Goal: Transaction & Acquisition: Obtain resource

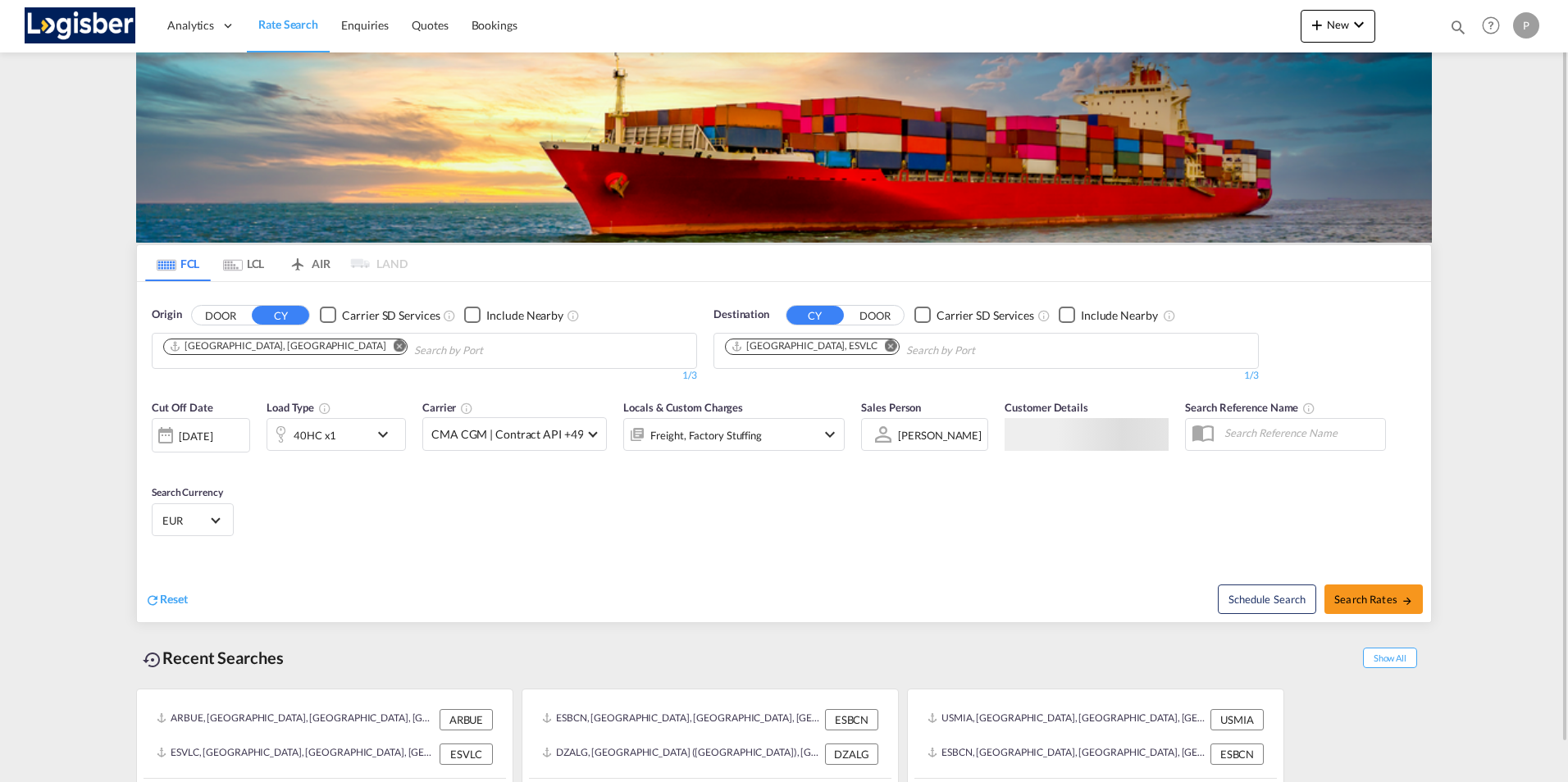
click at [394, 345] on md-icon "Remove" at bounding box center [400, 345] width 13 height 12
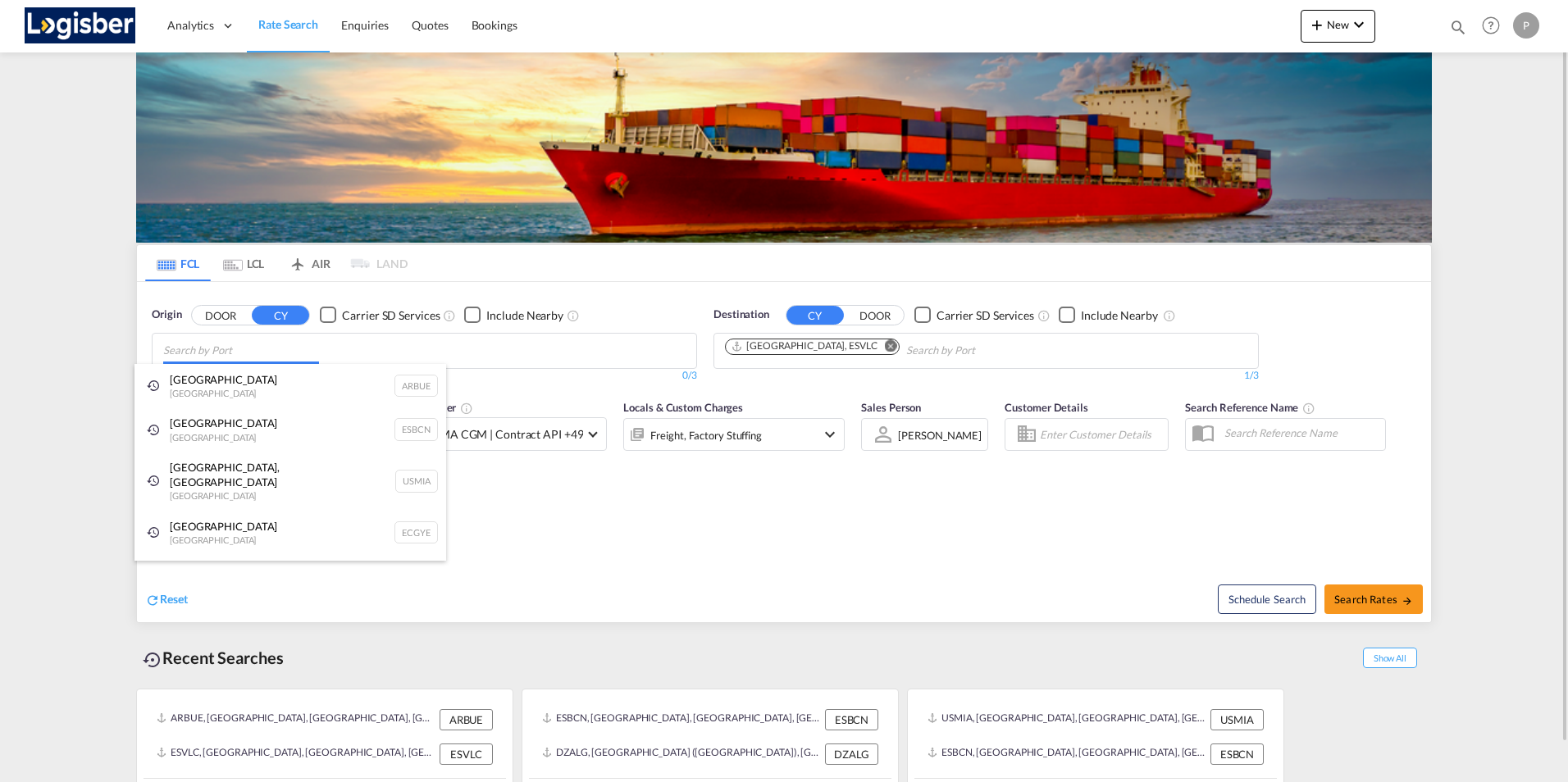
drag, startPoint x: 250, startPoint y: 350, endPoint x: 266, endPoint y: 362, distance: 20.0
click at [262, 359] on body "Analytics Dashboard Rate Search Enquiries Quotes Bookings" at bounding box center [784, 391] width 1568 height 782
type input "THBKK"
click at [224, 356] on body "Analytics Dashboard Rate Search Enquiries Quotes Bookings" at bounding box center [784, 391] width 1568 height 782
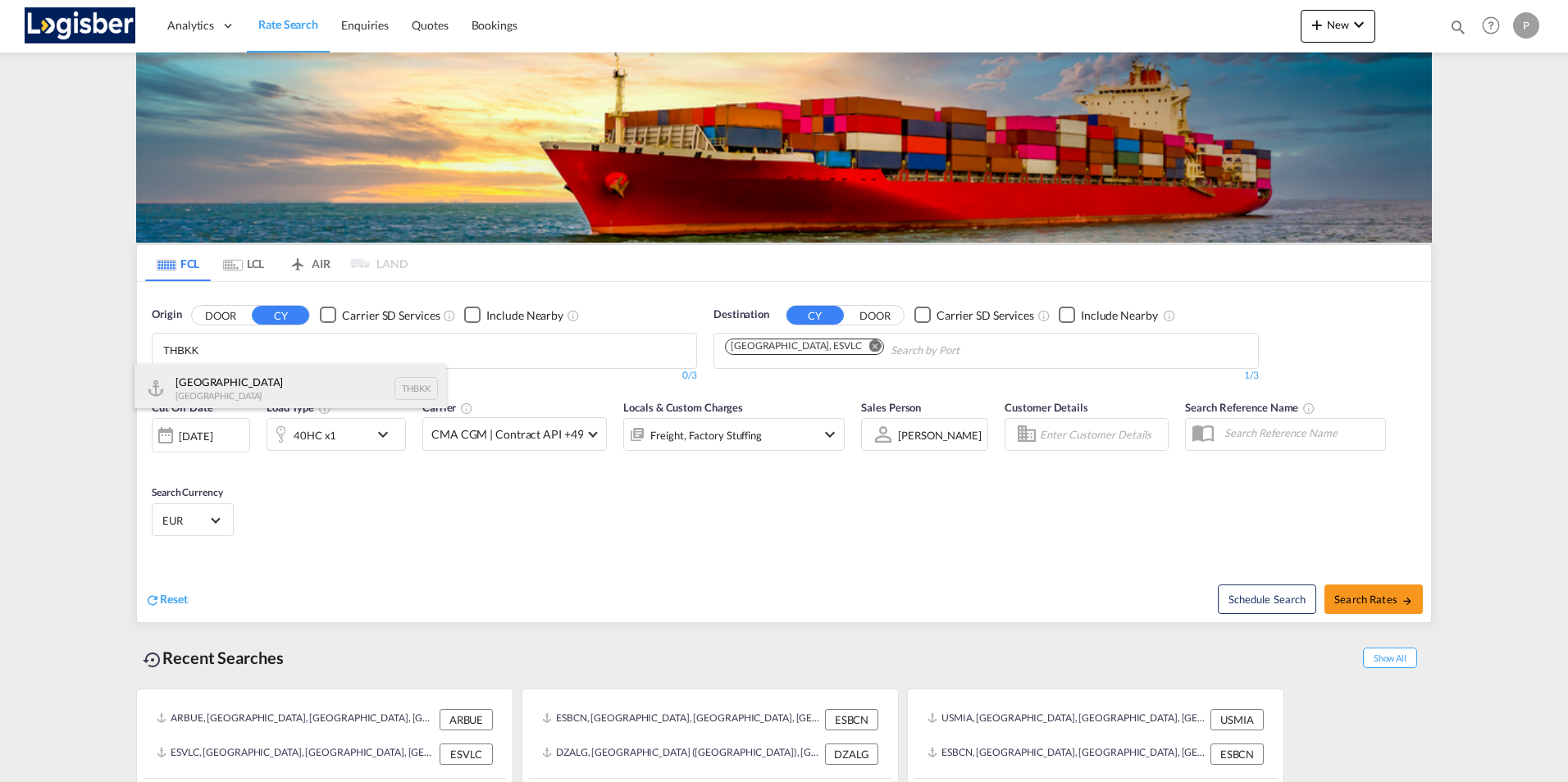
click at [199, 387] on div "[GEOGRAPHIC_DATA] [GEOGRAPHIC_DATA] THBKK" at bounding box center [290, 388] width 312 height 49
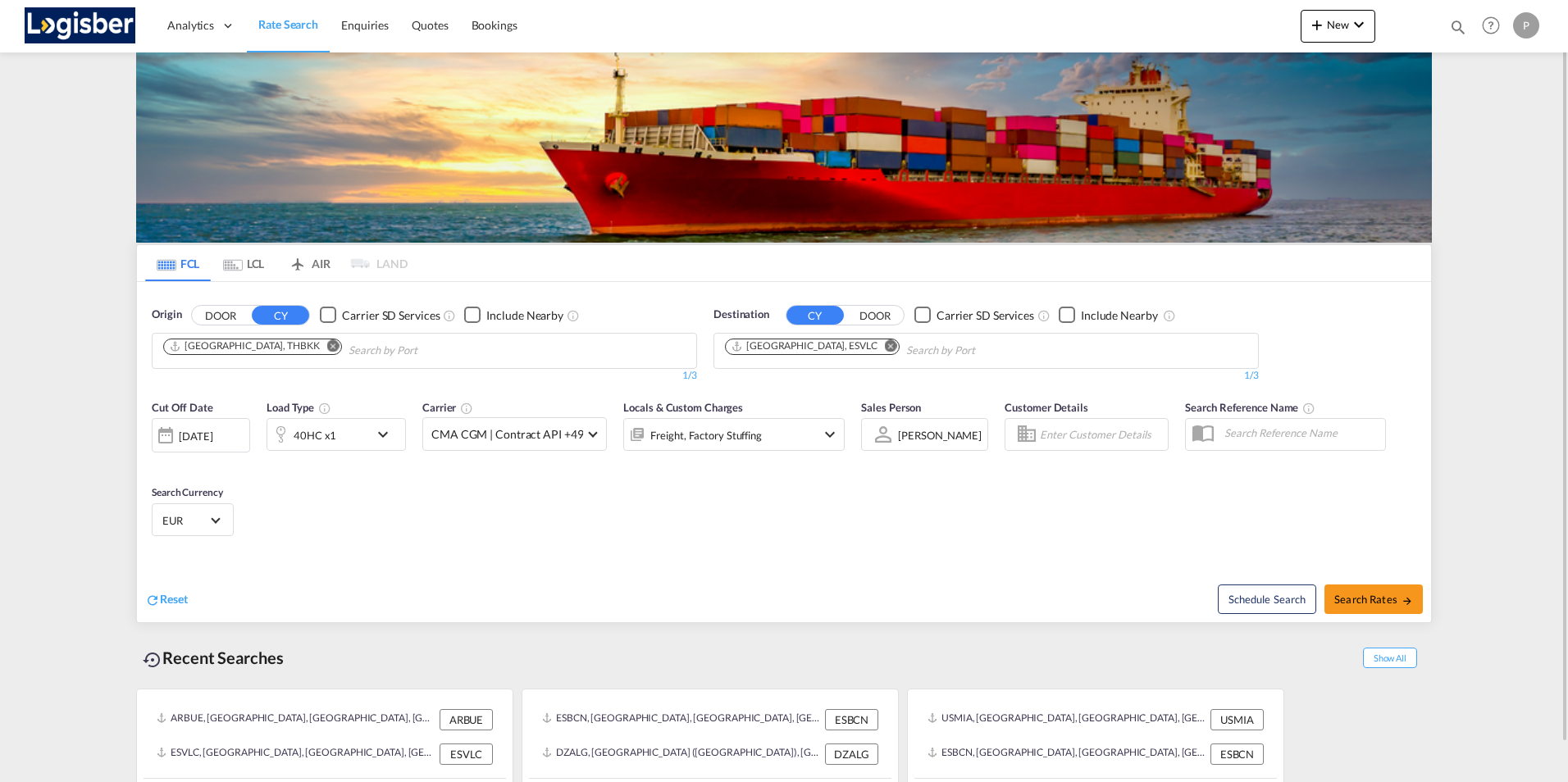
click at [885, 351] on md-icon "Remove" at bounding box center [891, 345] width 13 height 12
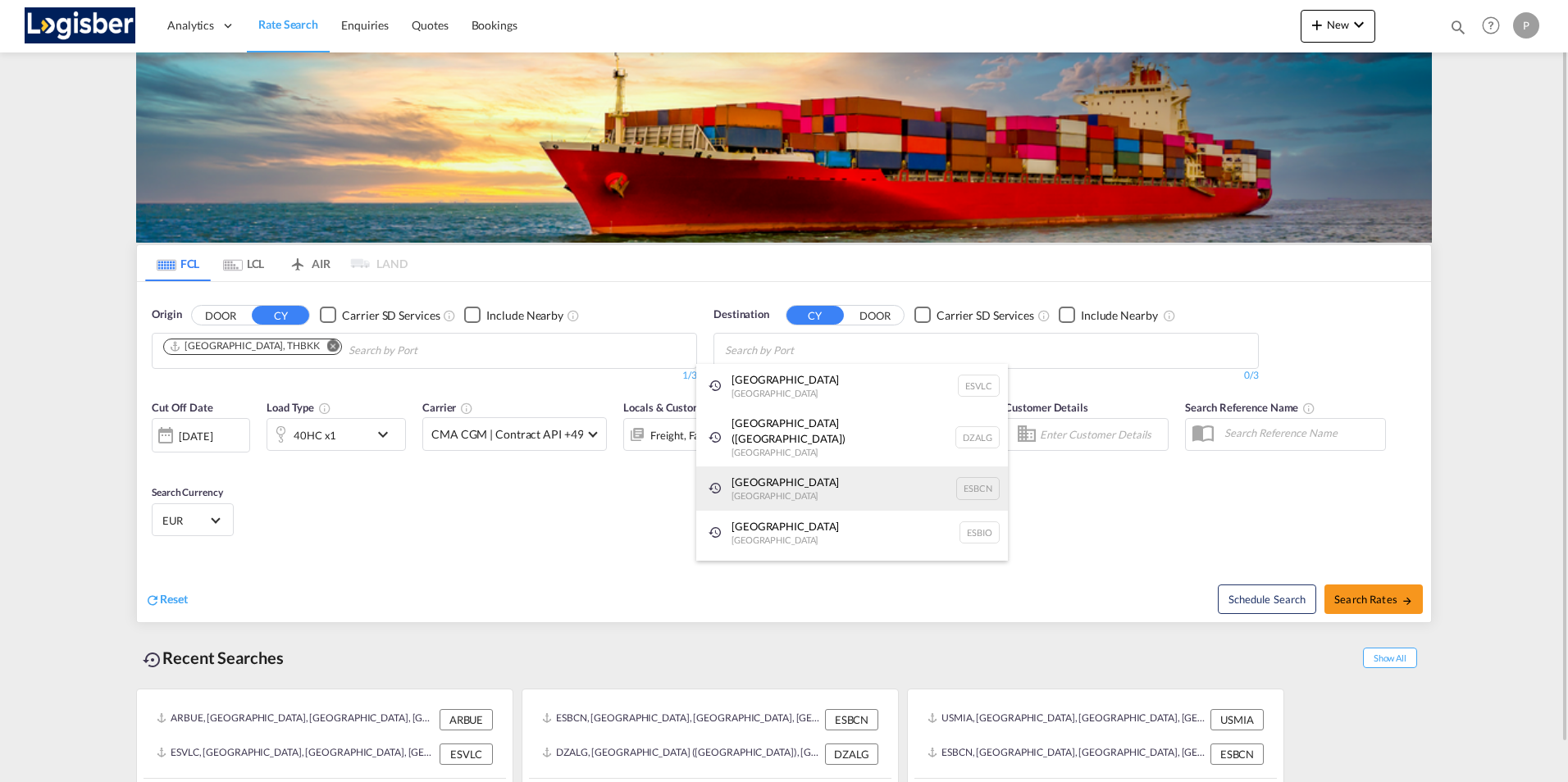
click at [761, 480] on div "[GEOGRAPHIC_DATA] [GEOGRAPHIC_DATA] ESBCN" at bounding box center [852, 489] width 312 height 45
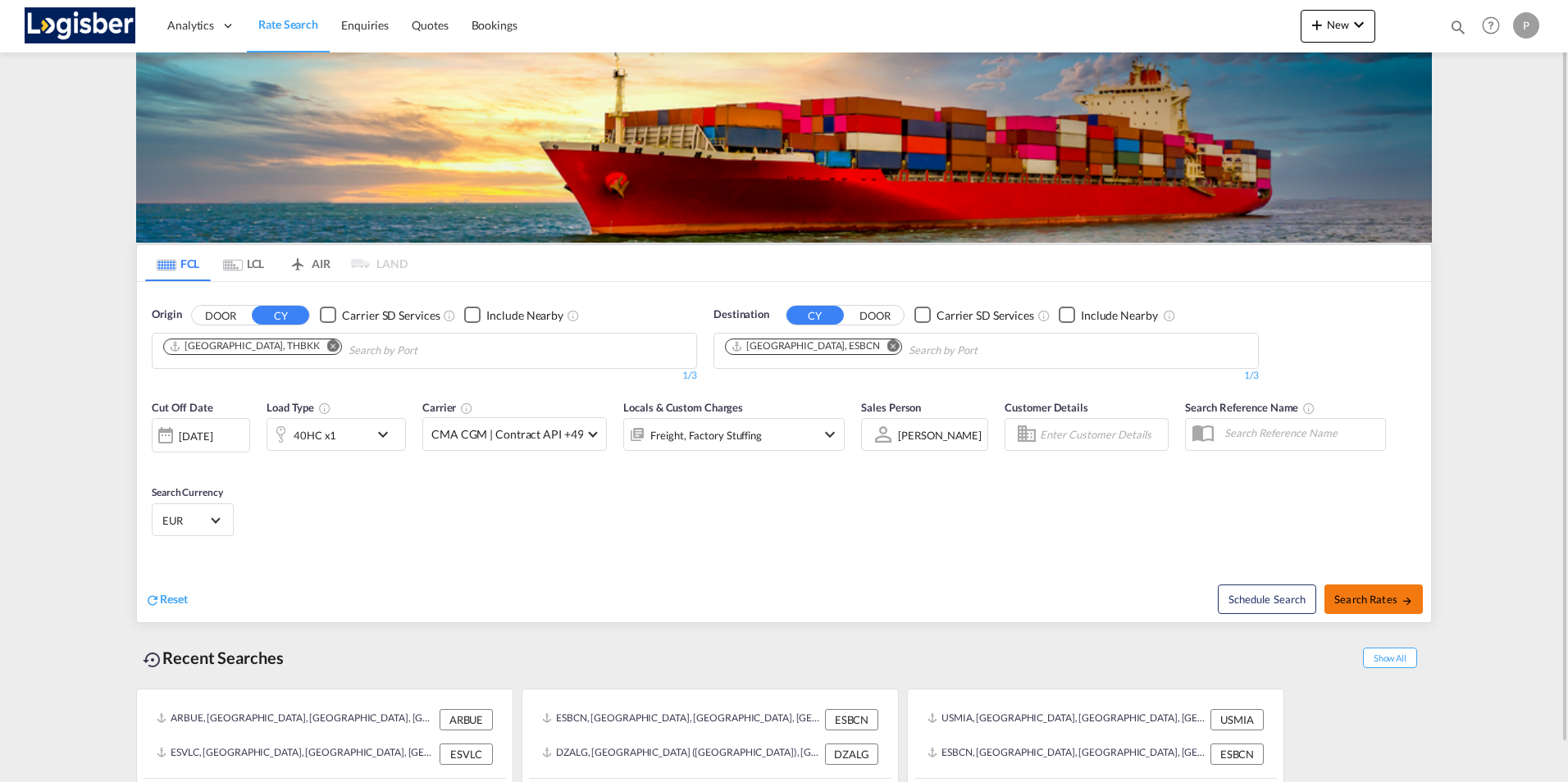
click at [1365, 597] on span "Search Rates" at bounding box center [1374, 599] width 79 height 13
type input "THBKK to ESBCN / [DATE]"
